Goal: Navigation & Orientation: Find specific page/section

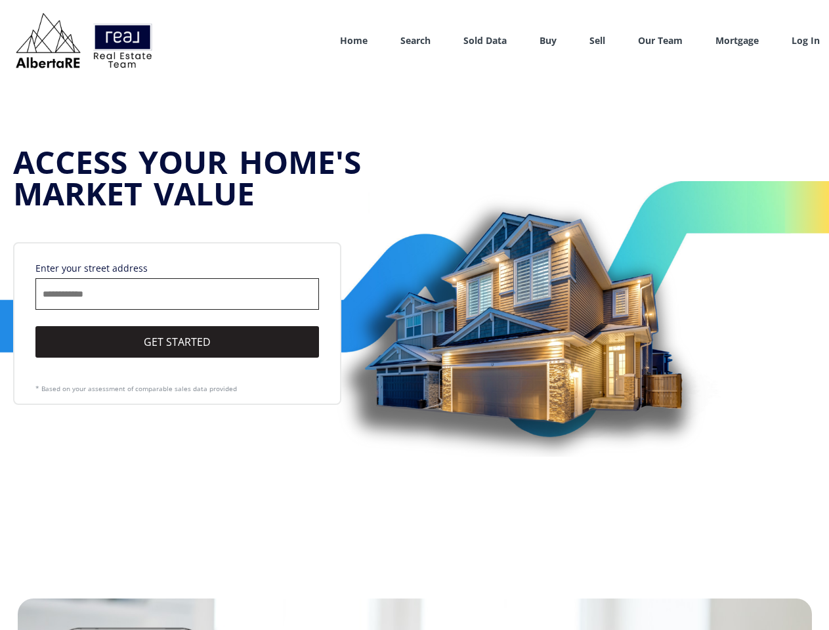
click at [416, 40] on link "Search" at bounding box center [415, 40] width 30 height 12
click at [548, 40] on link "Buy" at bounding box center [548, 40] width 17 height 12
click at [597, 40] on link "Sell" at bounding box center [597, 40] width 16 height 12
click at [660, 40] on link "Our Team" at bounding box center [660, 40] width 45 height 12
click at [805, 41] on link "Log In" at bounding box center [806, 40] width 28 height 13
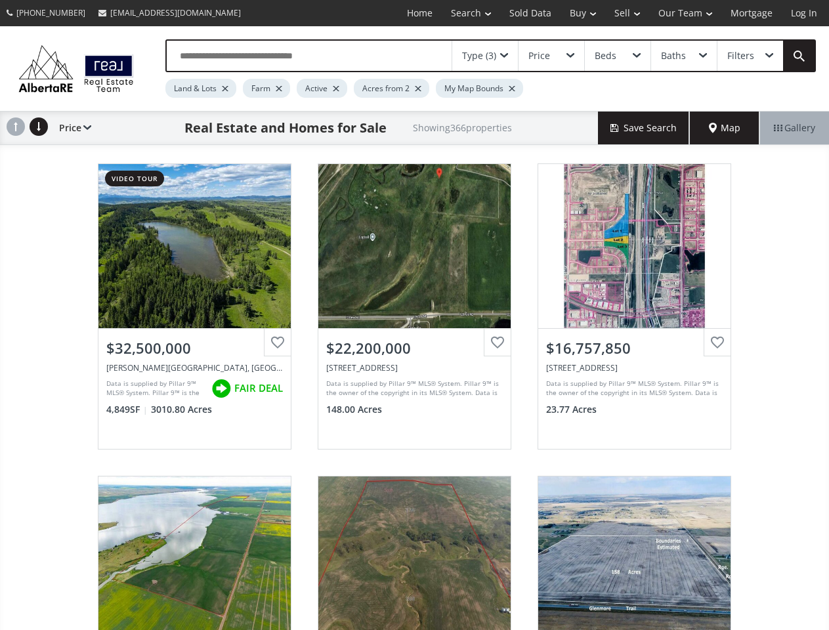
click at [461, 13] on link "Search" at bounding box center [471, 13] width 58 height 26
click at [576, 13] on link "Buy" at bounding box center [583, 13] width 45 height 26
click at [623, 13] on link "Sell" at bounding box center [627, 13] width 44 height 26
click at [684, 13] on link "Our Team" at bounding box center [685, 13] width 72 height 26
click at [804, 13] on link "Log In" at bounding box center [804, 13] width 45 height 26
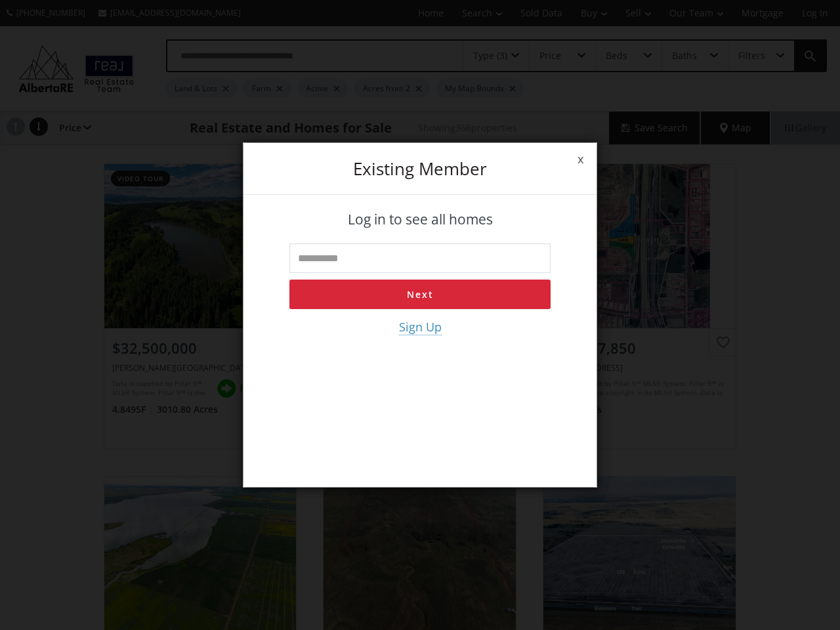
click at [485, 56] on div "x Existing member Log in to see all homes Next Sign Up" at bounding box center [420, 315] width 840 height 630
click at [551, 56] on div "x Existing member Log in to see all homes Next Sign Up" at bounding box center [420, 315] width 840 height 630
click at [617, 56] on div "x Existing member Log in to see all homes Next Sign Up" at bounding box center [420, 315] width 840 height 630
click at [683, 56] on div "x Existing member Log in to see all homes Next Sign Up" at bounding box center [420, 315] width 840 height 630
click at [750, 56] on div "x Existing member Log in to see all homes Next Sign Up" at bounding box center [420, 315] width 840 height 630
